Goal: Information Seeking & Learning: Learn about a topic

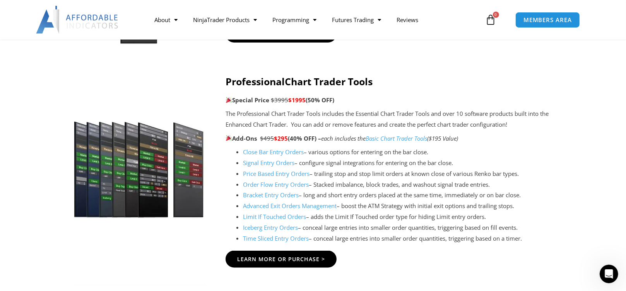
scroll to position [813, 0]
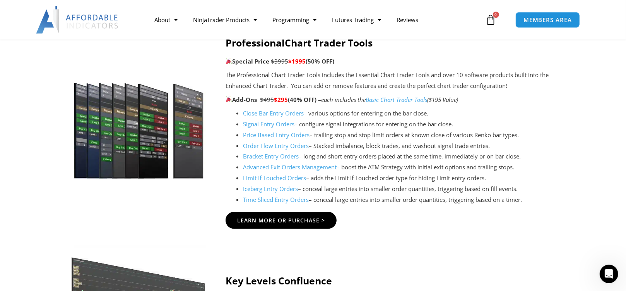
click at [285, 147] on link "Order Flow Entry Orders" at bounding box center [276, 146] width 66 height 8
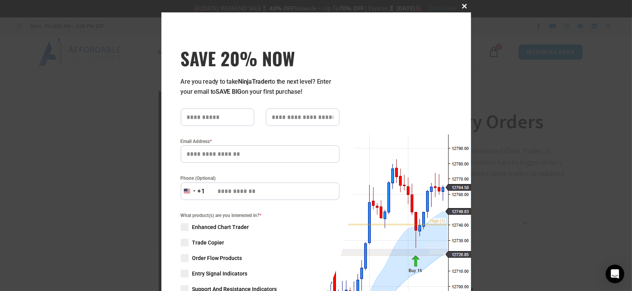
click at [460, 7] on span at bounding box center [465, 6] width 12 height 5
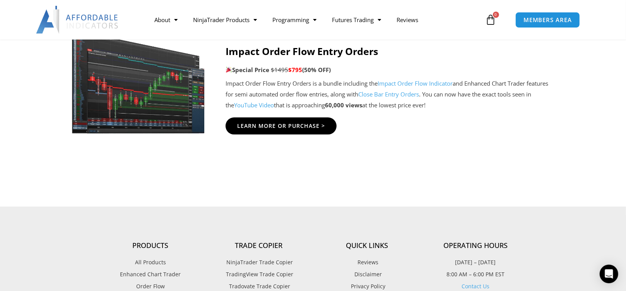
scroll to position [1858, 0]
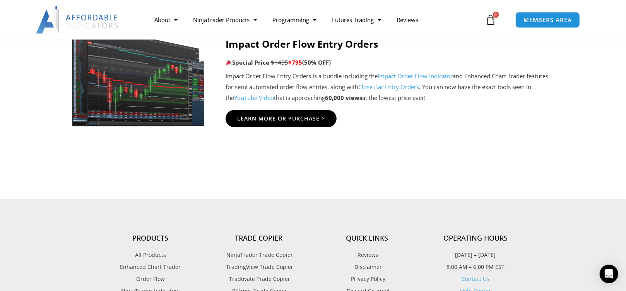
click at [255, 97] on link "YouTube Video" at bounding box center [254, 98] width 40 height 8
